Goal: Information Seeking & Learning: Find contact information

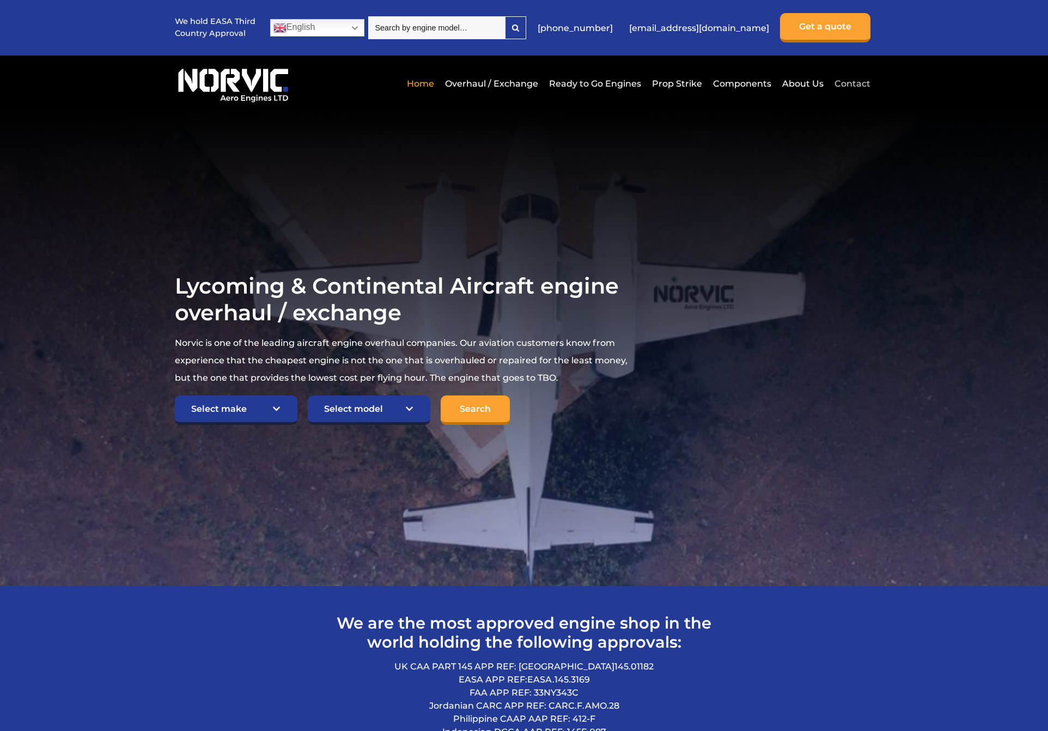
click at [853, 85] on link "Contact" at bounding box center [850, 83] width 39 height 27
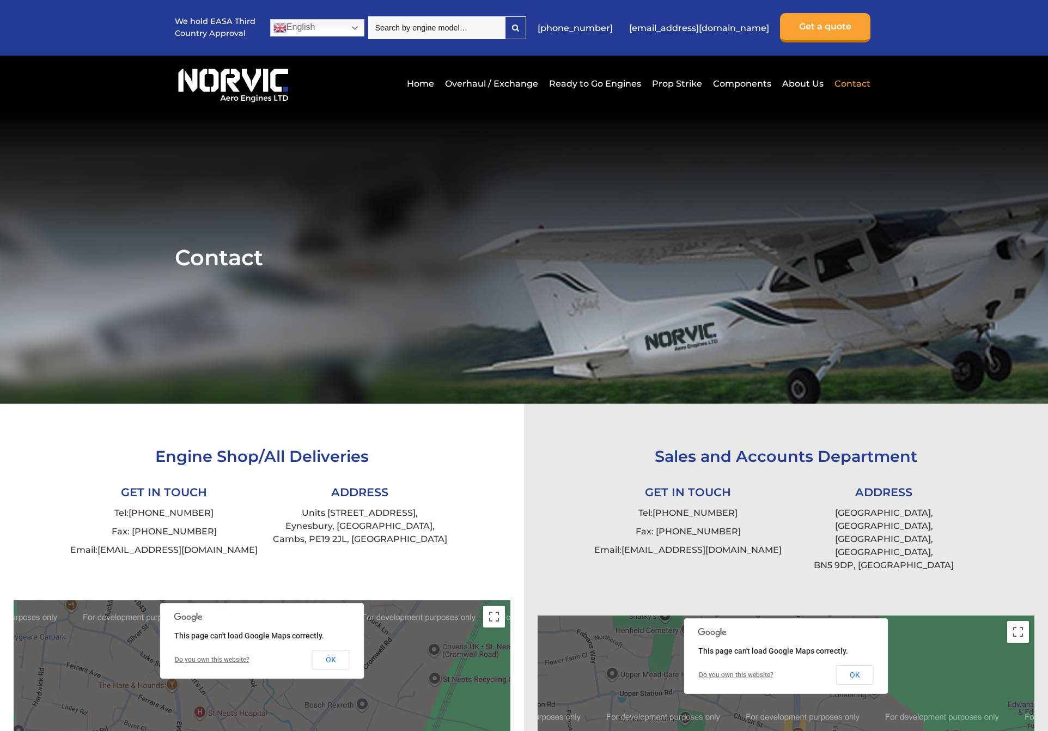
click at [846, 83] on link "Contact" at bounding box center [850, 83] width 39 height 27
drag, startPoint x: 894, startPoint y: 538, endPoint x: 854, endPoint y: 537, distance: 40.3
click at [854, 537] on li "BFS House, Golden Square, Henfield, West Sussex, BN5 9DP, UK" at bounding box center [884, 539] width 196 height 71
drag, startPoint x: 385, startPoint y: 538, endPoint x: 349, endPoint y: 541, distance: 36.5
click at [349, 541] on li "Units 4 & 5 Levellers Lane, Eynesbury, St Neots, Cambs, PE19 2JL, UK" at bounding box center [360, 526] width 196 height 45
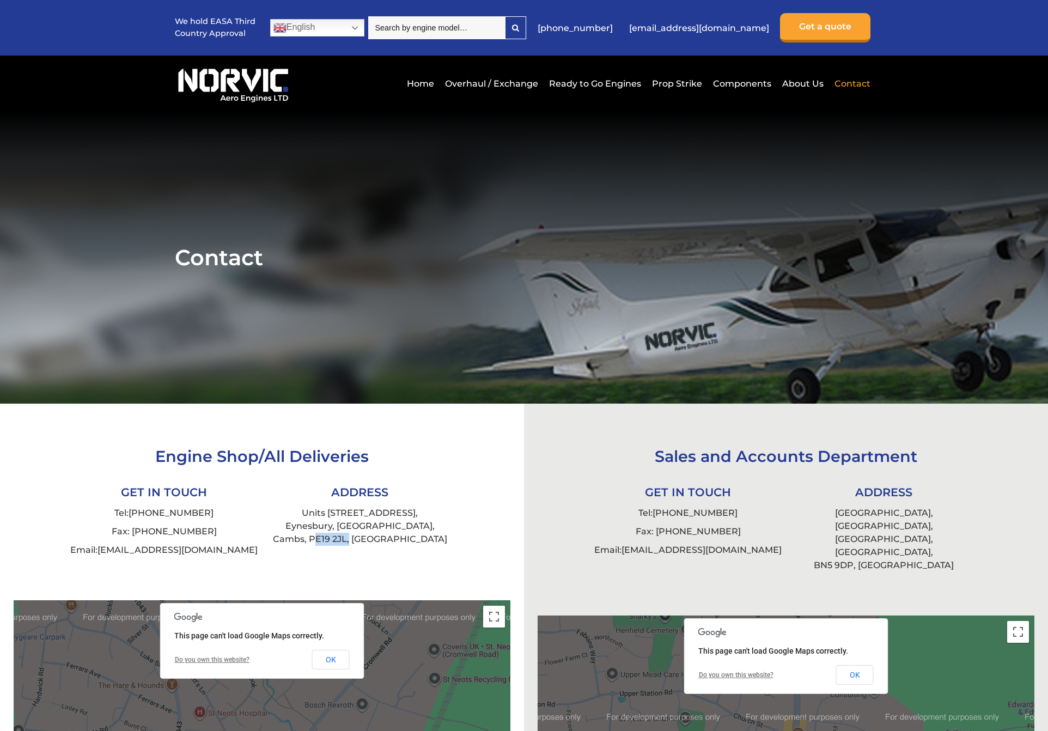
copy li "PE19 2JL"
